Goal: Book appointment/travel/reservation

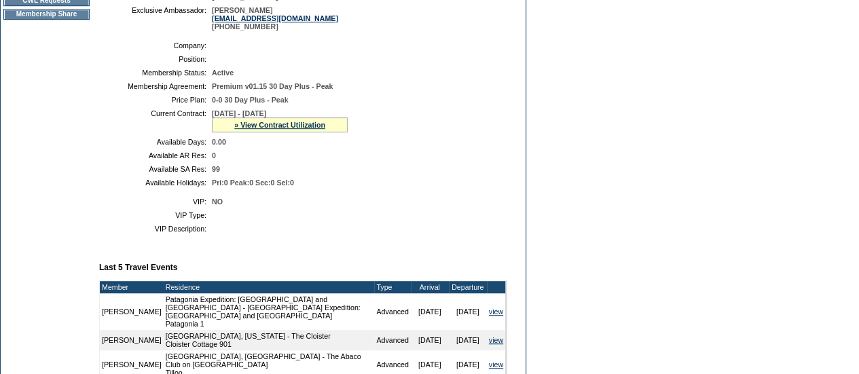
scroll to position [269, 0]
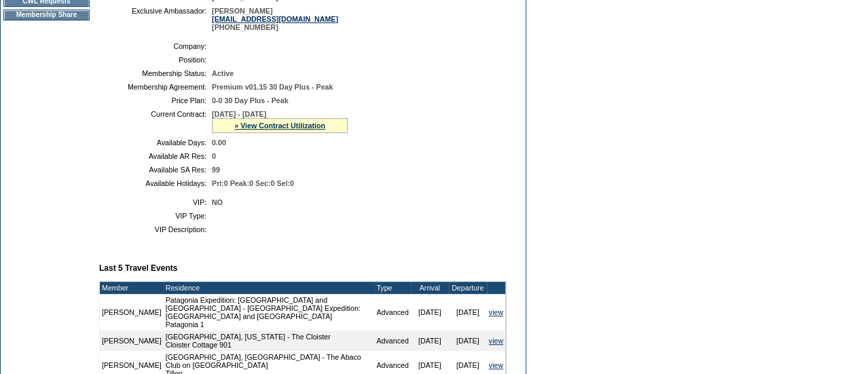
click at [237, 133] on div "» View Contract Utilization" at bounding box center [280, 125] width 136 height 15
click at [235, 130] on link "» View Contract Utilization" at bounding box center [279, 125] width 91 height 8
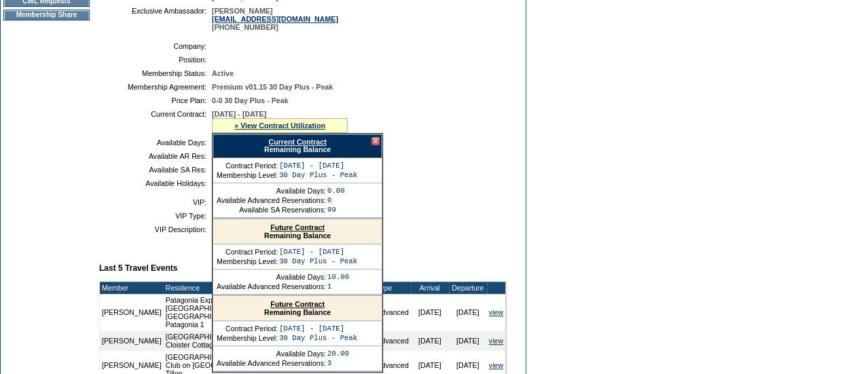
click at [326, 146] on link "Current Contract" at bounding box center [297, 142] width 58 height 8
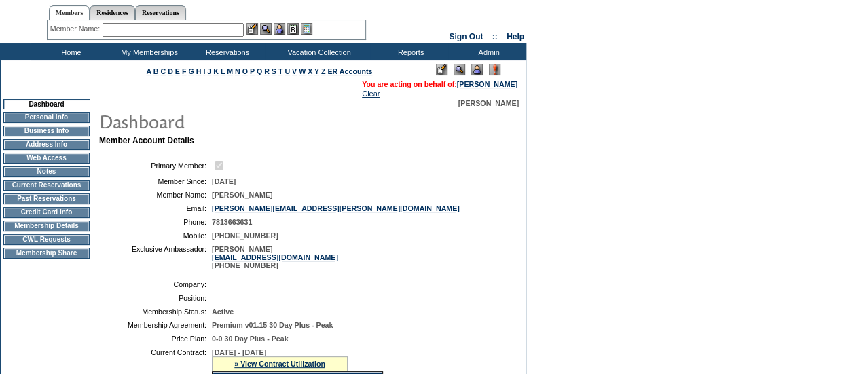
scroll to position [0, 0]
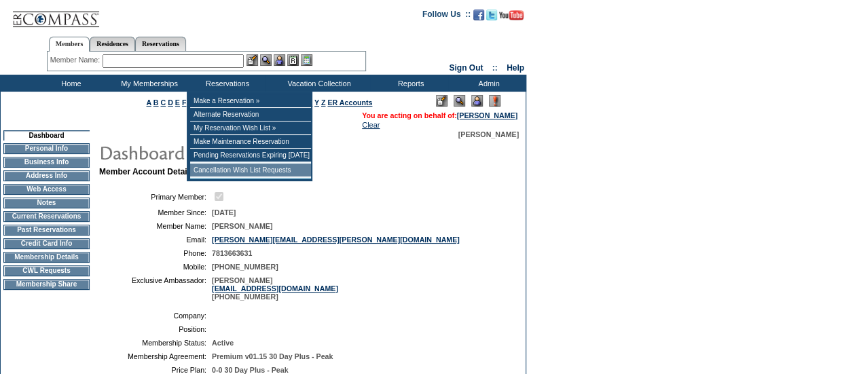
click at [225, 170] on td "Cancellation Wish List Requests" at bounding box center [250, 171] width 121 height 14
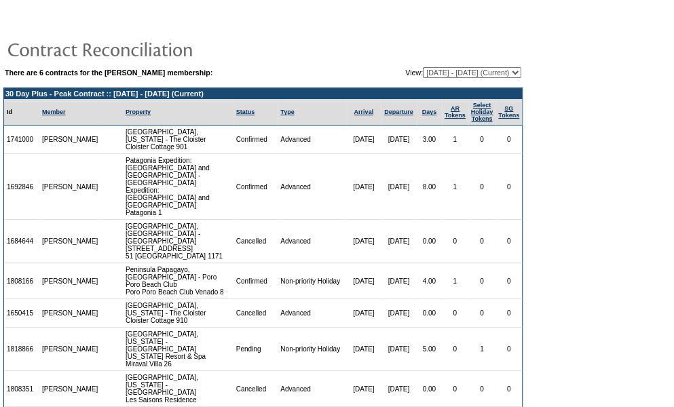
scroll to position [87, 0]
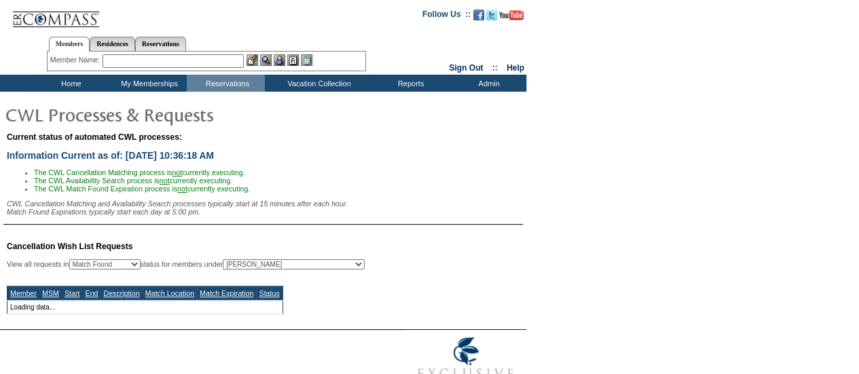
select select "50"
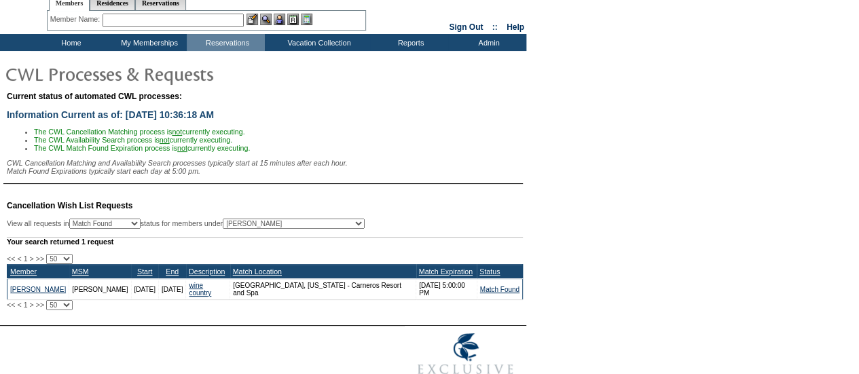
scroll to position [68, 0]
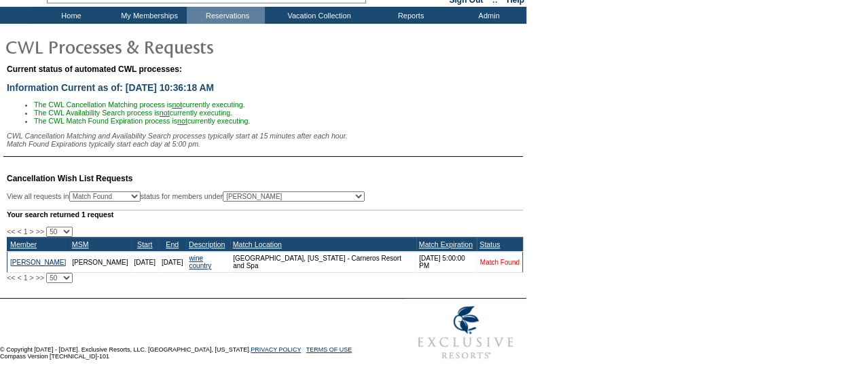
click at [505, 266] on link "Match Found" at bounding box center [499, 262] width 39 height 7
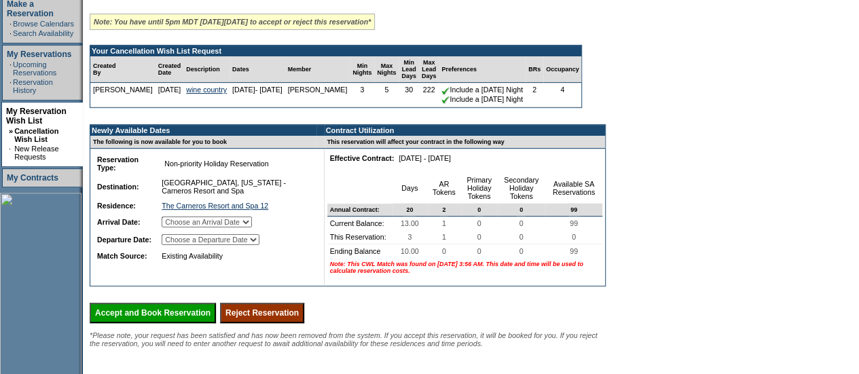
scroll to position [229, 0]
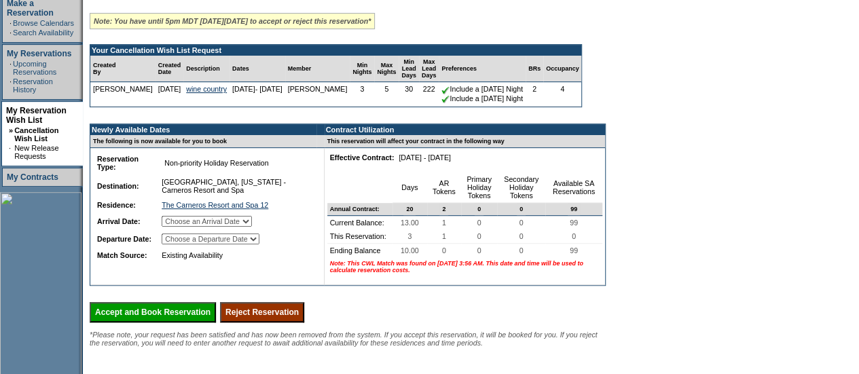
click at [242, 227] on select "Choose an Arrival Date [DATE] [DATE] [DATE]" at bounding box center [207, 221] width 90 height 11
select select "[DATE]"
click at [178, 227] on select "Choose an Arrival Date [DATE] [DATE] [DATE]" at bounding box center [207, 221] width 90 height 11
click at [259, 244] on select "Choose a Departure Date [DATE] [DATE] [DATE]" at bounding box center [211, 238] width 98 height 11
select select "[DATE]"
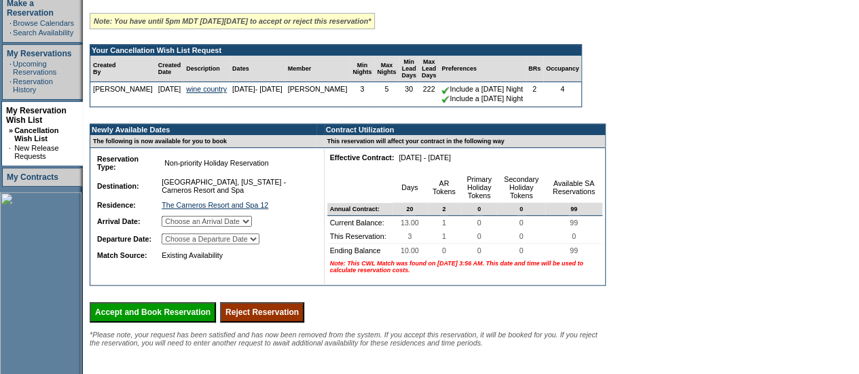
click at [179, 244] on select "Choose a Departure Date [DATE] [DATE] [DATE]" at bounding box center [211, 238] width 98 height 11
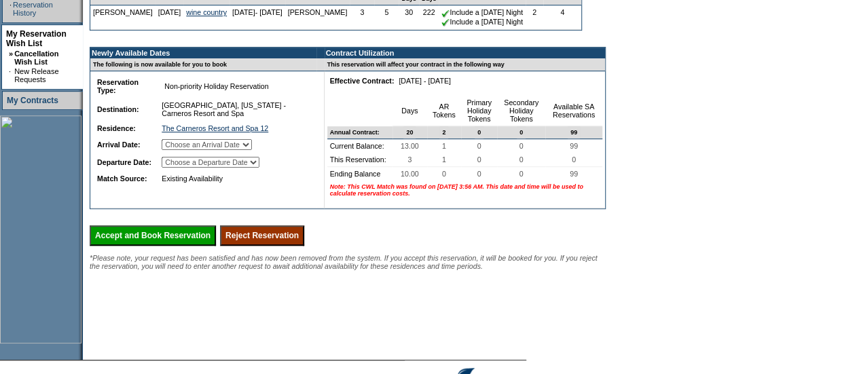
click at [160, 246] on input "Accept and Book Reservation" at bounding box center [153, 235] width 126 height 20
